Goal: Information Seeking & Learning: Learn about a topic

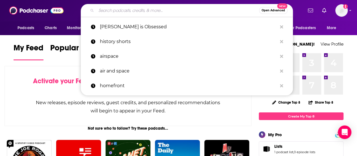
click at [127, 11] on input "Search podcasts, credits, & more..." at bounding box center [177, 10] width 163 height 9
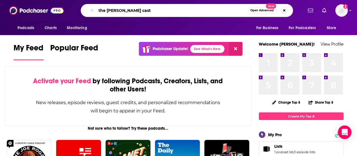
type input "the [PERSON_NAME] cast"
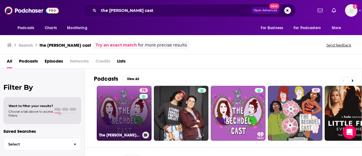
click at [133, 110] on link "73 The [PERSON_NAME] Cast" at bounding box center [124, 113] width 55 height 55
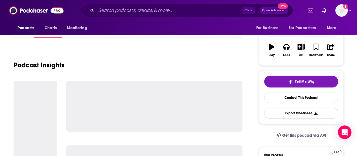
scroll to position [85, 0]
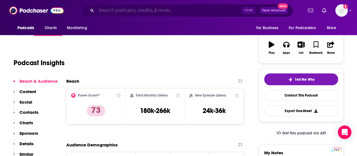
click at [141, 11] on input "Search podcasts, credits, & more..." at bounding box center [169, 10] width 146 height 9
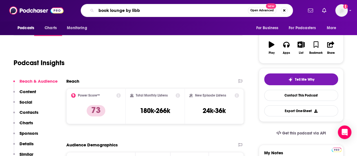
type input "book lounge by [PERSON_NAME]"
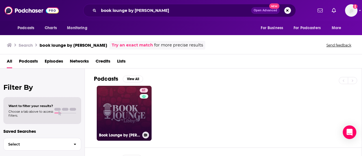
click at [140, 111] on div "61" at bounding box center [145, 110] width 10 height 44
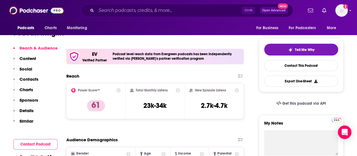
scroll to position [85, 0]
